Goal: Information Seeking & Learning: Understand process/instructions

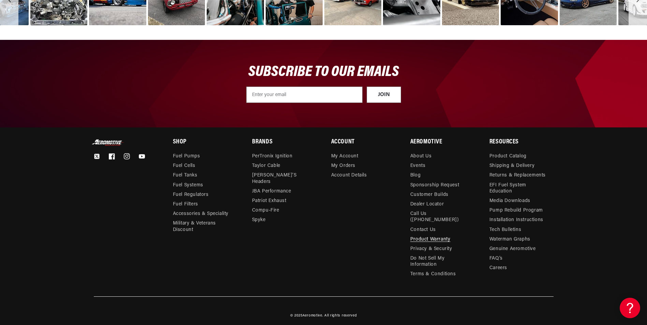
click at [428, 235] on link "Product Warranty" at bounding box center [430, 240] width 40 height 10
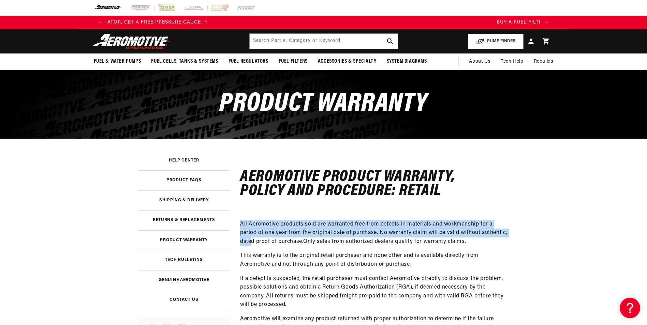
drag, startPoint x: 236, startPoint y: 224, endPoint x: 499, endPoint y: 232, distance: 262.9
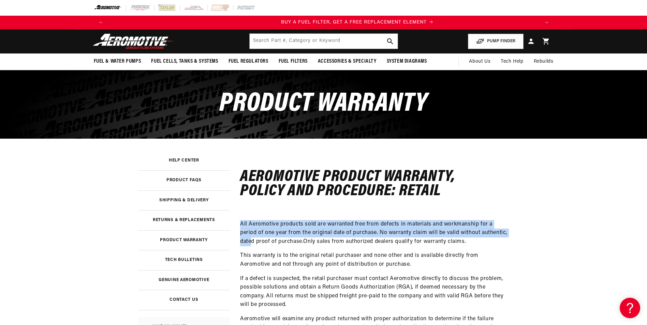
click at [499, 232] on p "All Aeromotive products sold are warranted free from defects in materials and w…" at bounding box center [374, 233] width 269 height 26
